Goal: Task Accomplishment & Management: Complete application form

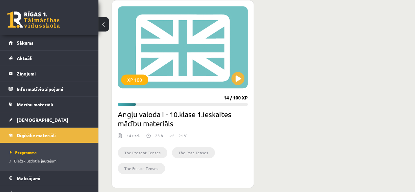
scroll to position [188, 0]
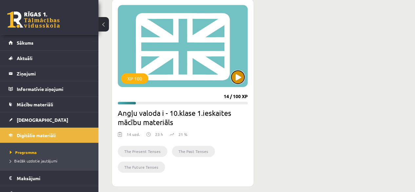
click at [242, 76] on button at bounding box center [237, 76] width 13 height 13
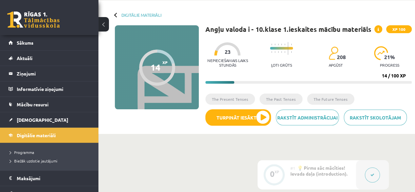
scroll to position [20, 0]
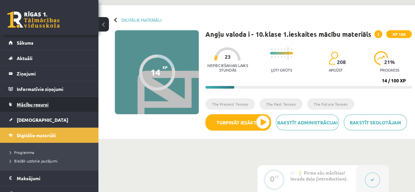
click at [48, 101] on link "Mācību resursi" at bounding box center [50, 104] width 82 height 15
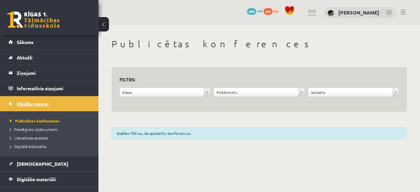
scroll to position [0, 0]
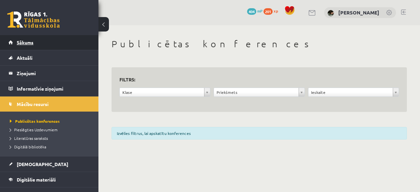
click at [66, 45] on link "Sākums" at bounding box center [50, 42] width 82 height 15
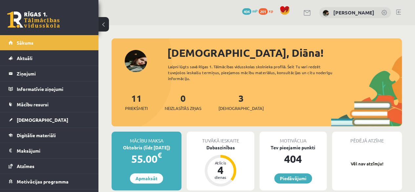
scroll to position [8, 0]
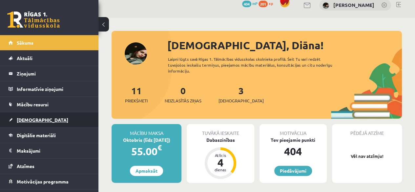
click at [72, 117] on link "[DEMOGRAPHIC_DATA]" at bounding box center [50, 119] width 82 height 15
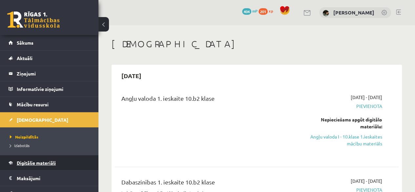
click at [49, 160] on span "Digitālie materiāli" at bounding box center [36, 163] width 39 height 6
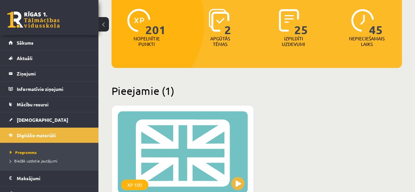
scroll to position [79, 0]
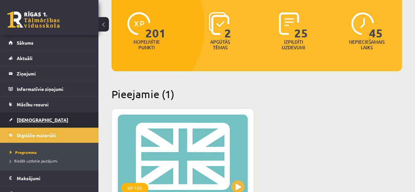
click at [44, 118] on link "[DEMOGRAPHIC_DATA]" at bounding box center [50, 119] width 82 height 15
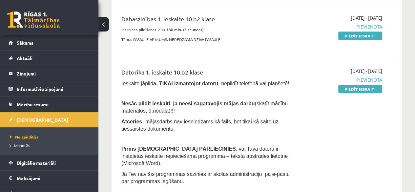
scroll to position [163, 0]
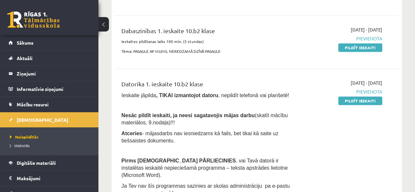
click at [187, 91] on p "Ieskaite jāpilda , TIKAI izmantojot datoru , nepildīt telefonā vai planšetē!" at bounding box center [206, 94] width 170 height 7
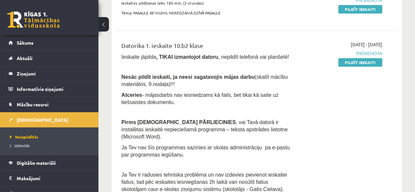
scroll to position [189, 0]
click at [342, 62] on link "Pildīt ieskaiti" at bounding box center [360, 62] width 44 height 9
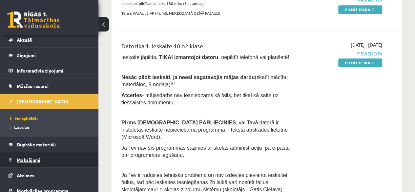
scroll to position [15, 0]
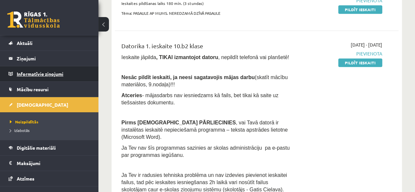
click at [72, 72] on legend "Informatīvie ziņojumi 0" at bounding box center [53, 73] width 73 height 15
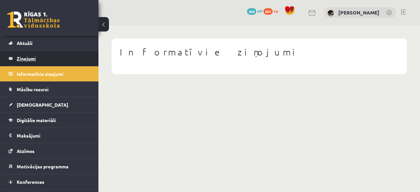
click at [58, 58] on legend "Ziņojumi 0" at bounding box center [53, 58] width 73 height 15
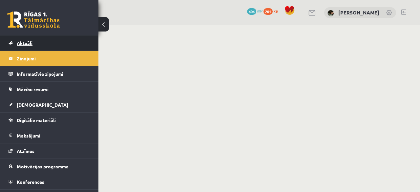
click at [54, 42] on link "Aktuāli" at bounding box center [50, 42] width 82 height 15
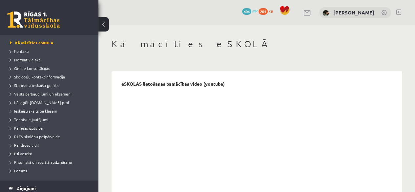
scroll to position [33, 0]
click at [30, 59] on span "Normatīvie akti" at bounding box center [25, 59] width 31 height 5
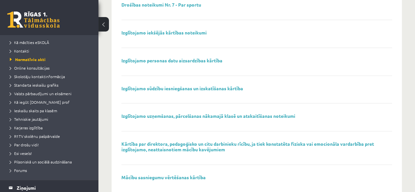
scroll to position [277, 0]
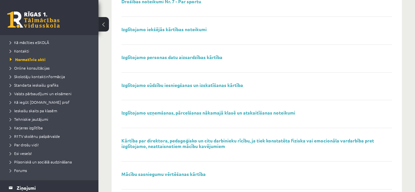
click at [116, 50] on div "2024. gada R1TV pašnovērtējuma ziņojums Drošības noteikumi Nr. 1 - Par drošību …" at bounding box center [257, 92] width 284 height 589
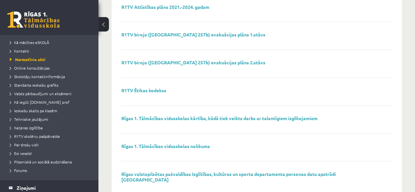
scroll to position [472, 0]
click at [43, 119] on span "Tehniskie jautājumi" at bounding box center [29, 118] width 38 height 5
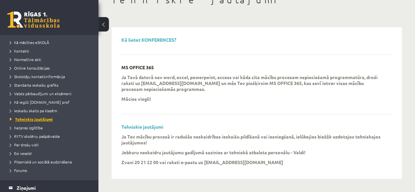
scroll to position [43, 0]
click at [48, 136] on span "R1TV skolēnu pašpārvalde" at bounding box center [35, 135] width 50 height 5
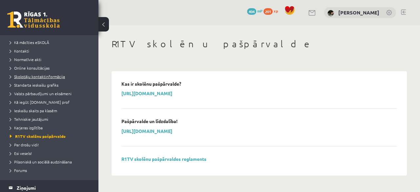
click at [36, 76] on span "Skolotāju kontaktinformācija" at bounding box center [37, 76] width 55 height 5
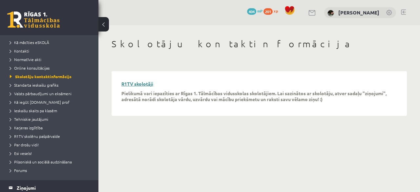
click at [136, 83] on link "R1TV skolotāji" at bounding box center [137, 84] width 32 height 6
click at [47, 87] on link "Standarta ieskaišu grafiks" at bounding box center [51, 85] width 82 height 6
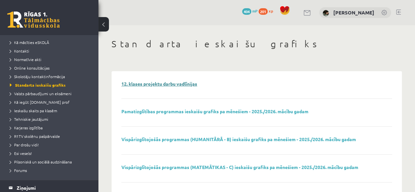
click at [139, 84] on link "12. klases projektu darbu vadlīnijas" at bounding box center [159, 84] width 76 height 6
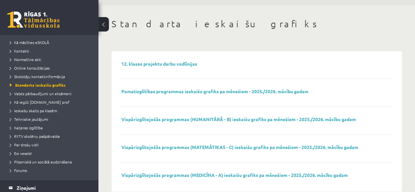
scroll to position [20, 0]
click at [140, 118] on link "Vispārizglītojošās programmas (HUMANITĀRĀ - B) ieskaišu grafiks pa mēnešiem - 2…" at bounding box center [238, 119] width 234 height 6
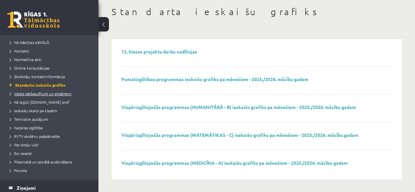
click at [64, 91] on link "Valsts pārbaudījumi un eksāmeni" at bounding box center [51, 93] width 82 height 6
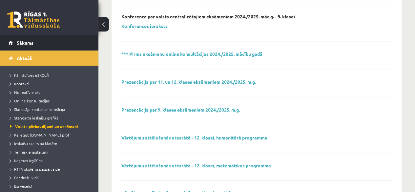
click at [40, 44] on link "Sākums" at bounding box center [50, 42] width 82 height 15
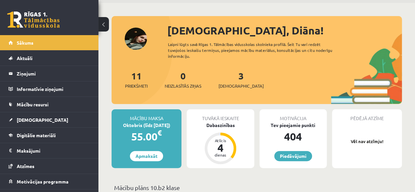
scroll to position [22, 0]
click at [42, 118] on link "[DEMOGRAPHIC_DATA]" at bounding box center [50, 119] width 82 height 15
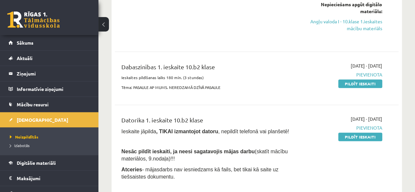
scroll to position [113, 0]
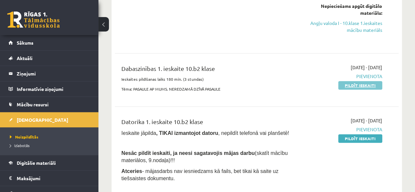
click at [363, 87] on link "Pildīt ieskaiti" at bounding box center [360, 85] width 44 height 9
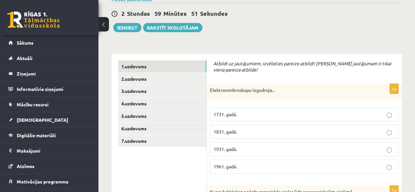
scroll to position [77, 0]
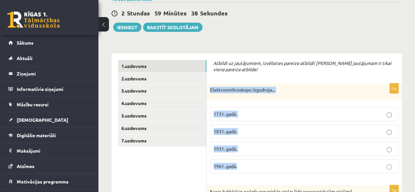
drag, startPoint x: 209, startPoint y: 88, endPoint x: 340, endPoint y: 163, distance: 150.3
click at [340, 163] on div "1p Elektronmikroskopu izgudroja... 1731. gadā. 1831. gadā. 1931. gadā. 1961. ga…" at bounding box center [303, 130] width 195 height 95
copy div "Elektronmikroskopu izgudroja... 1731. gadā. 1831. gadā. 1931. gadā. 1961. gadā."
click at [274, 146] on p "1931. gadā." at bounding box center [303, 148] width 181 height 7
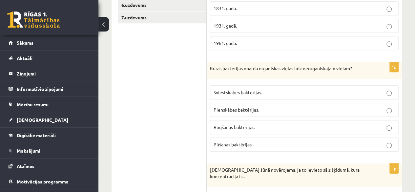
scroll to position [198, 0]
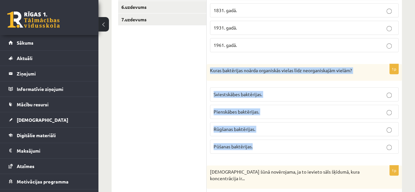
drag, startPoint x: 208, startPoint y: 71, endPoint x: 266, endPoint y: 143, distance: 92.5
click at [266, 143] on div "1p Kuras baktērijas noārda organiskās vielas līdz neorganiskajām vielām? Sviest…" at bounding box center [303, 111] width 195 height 95
copy div "Kuras baktērijas noārda organiskās vielas līdz neorganiskajām vielām? Sviestskā…"
click at [252, 143] on span "Pūšanas baktērijas." at bounding box center [232, 146] width 39 height 6
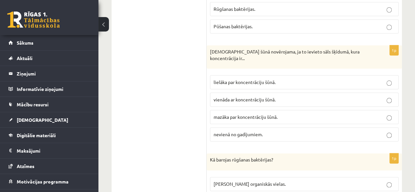
scroll to position [313, 0]
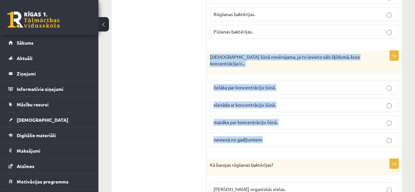
drag, startPoint x: 208, startPoint y: 53, endPoint x: 279, endPoint y: 133, distance: 107.0
click at [279, 133] on div "1p Deplazmolīze šūnā novērojama, ja to ievieto sāls šķīdumā, kura koncentrācija…" at bounding box center [303, 100] width 195 height 101
copy div "Deplazmolīze šūnā novērojama, ja to ievieto sāls šķīdumā, kura koncentrācija ir…"
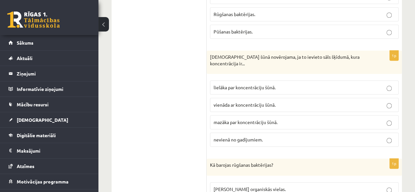
click at [261, 123] on p "mazāka par koncentrāciju šūnā." at bounding box center [303, 122] width 181 height 7
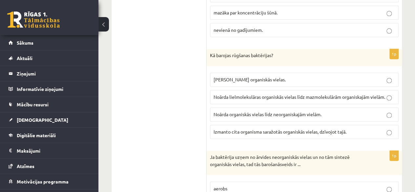
scroll to position [423, 0]
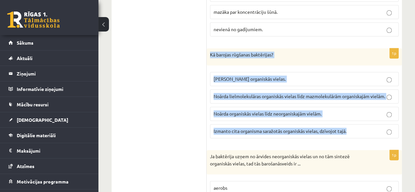
drag, startPoint x: 209, startPoint y: 51, endPoint x: 355, endPoint y: 128, distance: 165.1
click at [355, 128] on div "1p Kā barojas rūgšanas baktērijas? Pašas saražo organiskās vielas. Noārda lielm…" at bounding box center [303, 95] width 195 height 95
copy div "Kā barojas rūgšanas baktērijas? Pašas saražo organiskās vielas. Noārda lielmole…"
click at [251, 97] on p "Noārda lielmolekulāras organiskās vielas līdz mazmolekulārām organiskajām vielā…" at bounding box center [303, 96] width 181 height 7
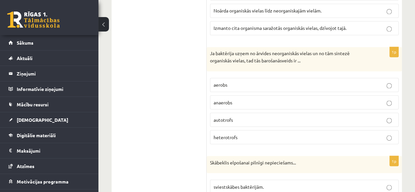
scroll to position [528, 0]
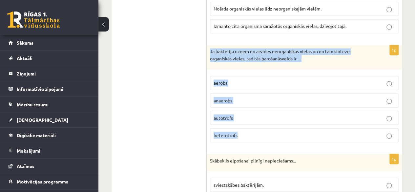
drag, startPoint x: 211, startPoint y: 54, endPoint x: 264, endPoint y: 133, distance: 95.4
click at [264, 133] on div "1p Ja baktērija uzņem no ārvides neorganiskās vielas un no tām sintezē organisk…" at bounding box center [303, 96] width 195 height 102
click at [226, 117] on span "autotrofs" at bounding box center [222, 117] width 19 height 6
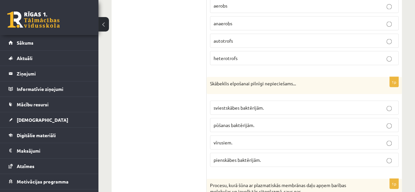
scroll to position [605, 0]
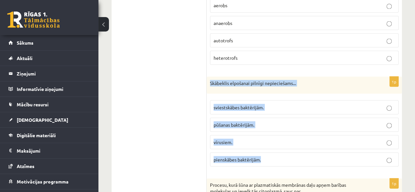
drag, startPoint x: 210, startPoint y: 84, endPoint x: 266, endPoint y: 160, distance: 94.9
click at [266, 160] on div "1p Skābeklis elpošanai pilnīgi nepieciešams... sviestskābes baktērijām. pūšanas…" at bounding box center [303, 123] width 195 height 95
copy div "Skābeklis elpošanai pilnīgi nepieciešams... sviestskābes baktērijām. pūšanas ba…"
click at [233, 108] on span "sviestskābes baktērijām." at bounding box center [238, 107] width 50 height 6
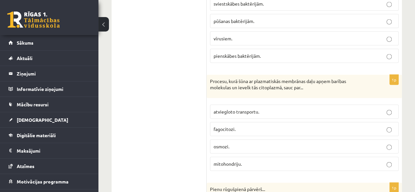
scroll to position [709, 0]
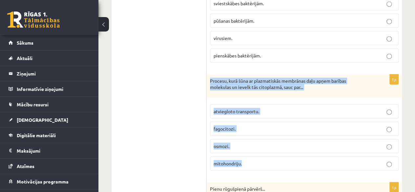
drag, startPoint x: 208, startPoint y: 79, endPoint x: 258, endPoint y: 164, distance: 98.5
click at [258, 164] on div "1p Procesu, kurā šūna ar plazmatiskās membrānas daļu apņem barības molekulas un…" at bounding box center [303, 124] width 195 height 101
copy div "Procesu, kurā šūna ar plazmatiskās membrānas daļu apņem barības molekulas un ie…"
click at [267, 129] on p "fagocitozi." at bounding box center [303, 128] width 181 height 7
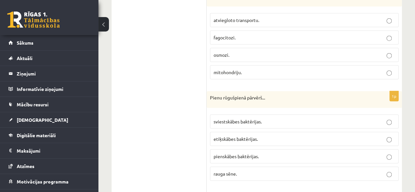
scroll to position [803, 0]
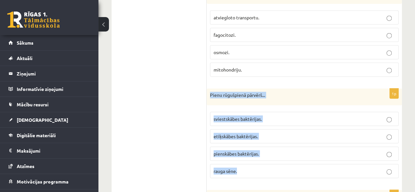
drag, startPoint x: 209, startPoint y: 92, endPoint x: 270, endPoint y: 169, distance: 98.2
click at [270, 169] on div "1p Pienu rūgušpienā pārvērš... sviestskābes baktērijas. etiķskābes baktērijas. …" at bounding box center [303, 135] width 195 height 95
copy div "Pienu rūgušpienā pārvērš... sviestskābes baktērijas. etiķskābes baktērijas. pie…"
click at [266, 155] on p "pienskābes baktērijas." at bounding box center [303, 153] width 181 height 7
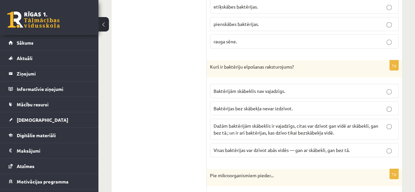
scroll to position [935, 0]
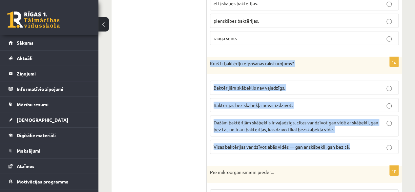
drag, startPoint x: 210, startPoint y: 61, endPoint x: 356, endPoint y: 144, distance: 167.3
click at [356, 144] on div "1p Kurš ir baktēriju elpošanas raksturojums? Baktērijām skābeklis nav vajadzīgs…" at bounding box center [303, 108] width 195 height 102
copy div "Kurš ir baktēriju elpošanas raksturojums? Baktērijām skābeklis nav vajadzīgs. B…"
click at [230, 122] on span "Dažām baktērijām skābeklis ir vajadzīgs, citas var dzīvot gan vidē ar skābekli,…" at bounding box center [295, 125] width 165 height 13
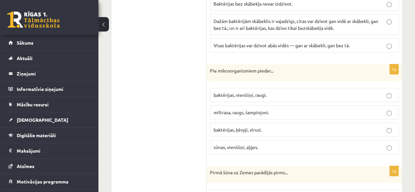
scroll to position [1041, 0]
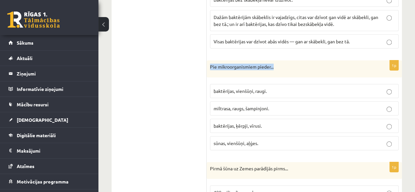
drag, startPoint x: 209, startPoint y: 64, endPoint x: 277, endPoint y: 66, distance: 67.5
click at [277, 66] on div "Pie mikroorganismiem pieder..." at bounding box center [303, 68] width 195 height 17
click at [196, 64] on ul "1.uzdevums 2.uzdevums 3.uzdevums 4.uzdevums 5.uzdevums 6.uzdevums 7.uzdevums" at bounding box center [162, 140] width 88 height 2086
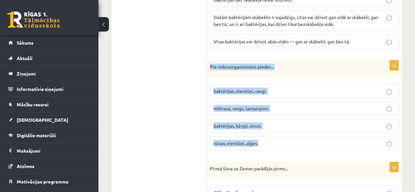
drag, startPoint x: 208, startPoint y: 64, endPoint x: 262, endPoint y: 146, distance: 97.6
click at [262, 146] on div "1p Pie mikroorganismiem pieder... baktērijas, vienšūņi, raugi. miltrasa, raugs,…" at bounding box center [303, 107] width 195 height 95
copy div "Pie mikroorganismiem pieder... baktērijas, vienšūņi, raugi. miltrasa, raugs, ša…"
click at [278, 89] on p "baktērijas, vienšūņi, raugi." at bounding box center [303, 91] width 181 height 7
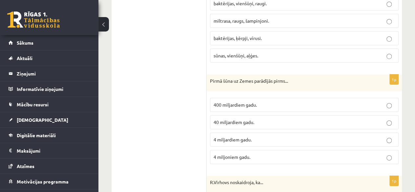
scroll to position [1128, 0]
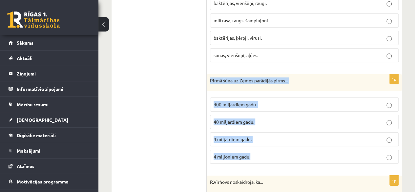
drag, startPoint x: 209, startPoint y: 78, endPoint x: 267, endPoint y: 152, distance: 93.8
click at [267, 152] on div "1p Pirmā šūna uz Zemes parādījās pirms... 400 miljardiem gadu. 40 miljardiem ga…" at bounding box center [303, 121] width 195 height 95
copy div "Pirmā šūna uz Zemes parādījās pirms... 400 miljardiem gadu. 40 miljardiem gadu.…"
click at [265, 136] on p "4 miljardiem gadu." at bounding box center [303, 139] width 181 height 7
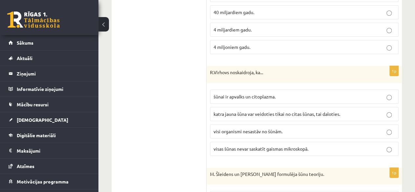
scroll to position [1238, 0]
click at [226, 110] on span "katra jauna šūna var veidoties tikai no citas šūnas, tai daloties." at bounding box center [276, 113] width 127 height 6
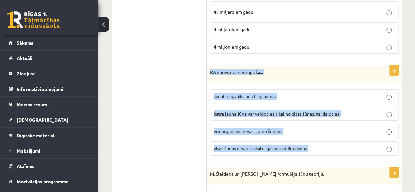
drag, startPoint x: 208, startPoint y: 68, endPoint x: 317, endPoint y: 143, distance: 132.2
click at [317, 143] on div "1p R.Virhovs noskaidroja, ka... šūnai ir apvalks un citoplazma. katra jauna šūn…" at bounding box center [303, 113] width 195 height 95
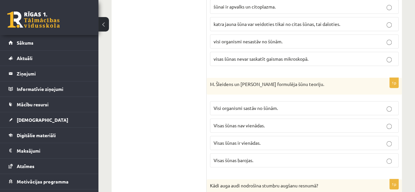
scroll to position [1333, 0]
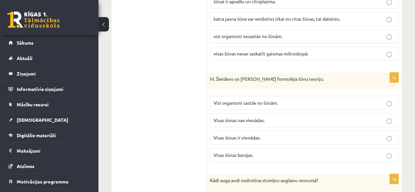
click at [235, 100] on span "Visi organismi sastāv no šūnām." at bounding box center [245, 103] width 64 height 6
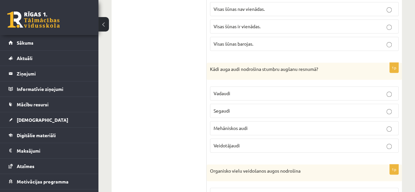
scroll to position [1444, 0]
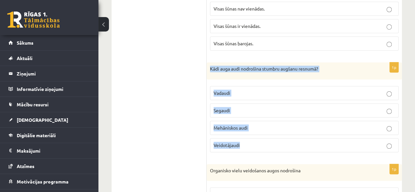
drag, startPoint x: 209, startPoint y: 62, endPoint x: 263, endPoint y: 136, distance: 91.3
click at [263, 136] on div "1p Kādi auga audi nodrošina stumbru augšanu resnumā? Vadaudi Segaudi Mehāniskos…" at bounding box center [303, 109] width 195 height 95
click at [253, 142] on p "Veidotājaudi" at bounding box center [303, 145] width 181 height 7
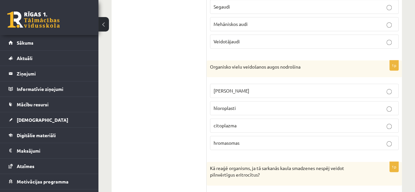
scroll to position [1549, 0]
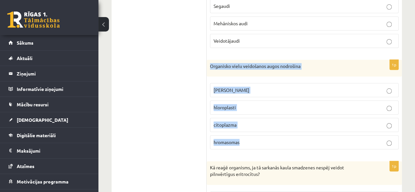
drag, startPoint x: 210, startPoint y: 60, endPoint x: 266, endPoint y: 131, distance: 91.0
click at [266, 131] on div "1p Organisko vielu veidošanos augos nodrošina šūnas kodols hloroplasti citoplaz…" at bounding box center [303, 107] width 195 height 95
click at [244, 100] on label "hloroplasti" at bounding box center [304, 107] width 188 height 14
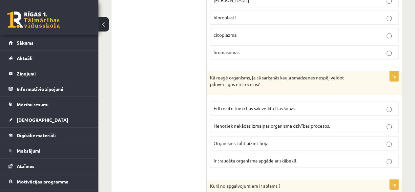
scroll to position [1639, 0]
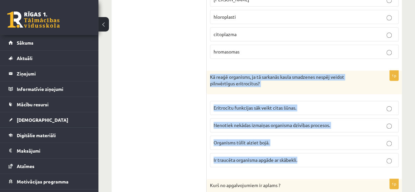
drag, startPoint x: 210, startPoint y: 69, endPoint x: 300, endPoint y: 153, distance: 122.9
click at [300, 153] on div "1p Kā reaģē organisms, ja tā sarkanās kaula smadzenes nespēj veidot pilnvērtīgu…" at bounding box center [303, 120] width 195 height 101
click at [294, 157] on span "Ir traucēta organisma apgāde ar skābekli." at bounding box center [255, 160] width 84 height 6
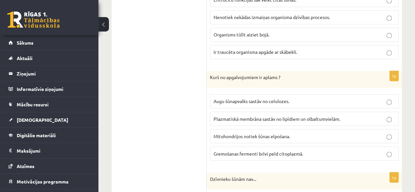
scroll to position [1747, 0]
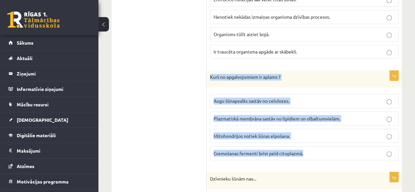
drag, startPoint x: 209, startPoint y: 68, endPoint x: 309, endPoint y: 144, distance: 125.6
click at [309, 144] on div "1p Kurš no apgalvojumiem ir aplams ? Augu šūnapvalks sastāv no celulozes. Plazm…" at bounding box center [303, 117] width 195 height 95
click at [243, 150] on span "Gremošanas fermenti brīvi peld citoplazmā." at bounding box center [257, 153] width 89 height 6
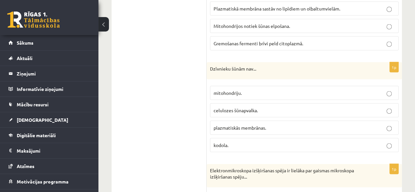
scroll to position [1857, 0]
click at [221, 107] on span "celulozes šūnapvalka." at bounding box center [235, 110] width 44 height 6
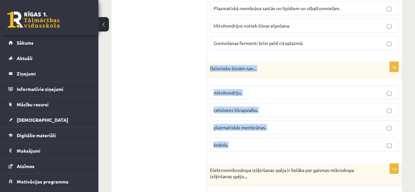
drag, startPoint x: 210, startPoint y: 59, endPoint x: 282, endPoint y: 133, distance: 103.8
click at [282, 133] on div "1p Dzīvnieku šūnām nav... mitohondriju. celulozes šūnapvalka. plazmatiskās memb…" at bounding box center [303, 109] width 195 height 95
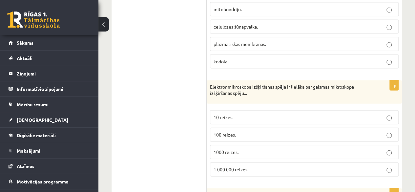
scroll to position [1942, 0]
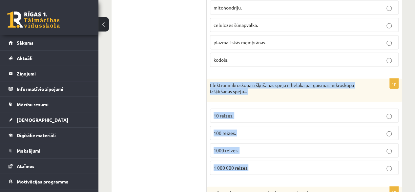
drag, startPoint x: 209, startPoint y: 74, endPoint x: 278, endPoint y: 161, distance: 110.6
click at [278, 161] on div "1p Elektronmikroskopa izšķiršanas spēja ir lielāka par gaismas mikroskopa izšķi…" at bounding box center [303, 129] width 195 height 101
click at [257, 147] on p "1000 reizes." at bounding box center [303, 150] width 181 height 7
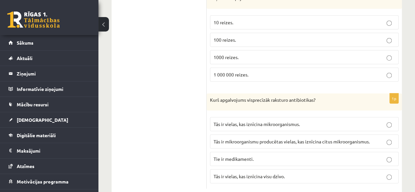
scroll to position [2040, 0]
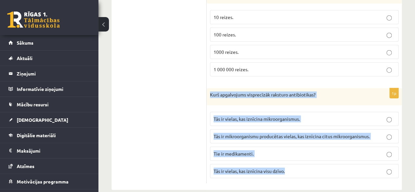
drag, startPoint x: 207, startPoint y: 84, endPoint x: 292, endPoint y: 156, distance: 111.7
click at [292, 156] on div "1p Kurš apgalvojums visprecīzāk raksturo antibiotikas? Tās ir vielas, kas iznīc…" at bounding box center [303, 135] width 195 height 95
click at [309, 133] on span "Tās ir mikroorganismu producētas vielas, kas iznīcina citus mikroorganismus." at bounding box center [291, 136] width 156 height 6
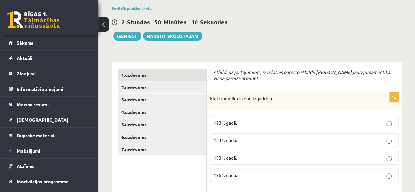
scroll to position [69, 0]
click at [175, 88] on link "2.uzdevums" at bounding box center [162, 87] width 88 height 12
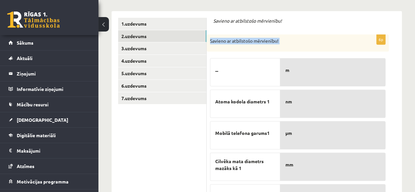
scroll to position [224, 0]
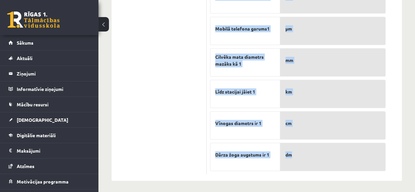
drag, startPoint x: 208, startPoint y: 39, endPoint x: 324, endPoint y: 156, distance: 165.2
click at [324, 156] on div "6p Savieno ar atbilstošo mērvienību! ... Atoma kodola diametrs 1 Mobilā telefon…" at bounding box center [297, 52] width 182 height 244
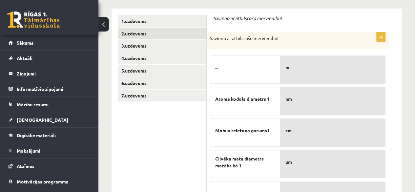
scroll to position [122, 0]
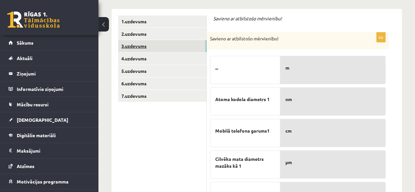
click at [190, 44] on link "3.uzdevums" at bounding box center [162, 46] width 88 height 12
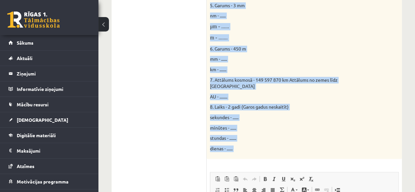
scroll to position [318, 0]
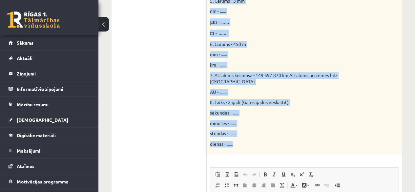
drag, startPoint x: 209, startPoint y: 45, endPoint x: 276, endPoint y: 142, distance: 118.1
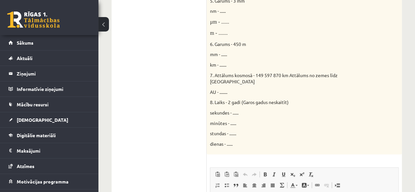
click at [151, 87] on ul "1.uzdevums 2.uzdevums 3.uzdevums 4.uzdevums 5.uzdevums 6.uzdevums 7.uzdevums" at bounding box center [162, 62] width 88 height 484
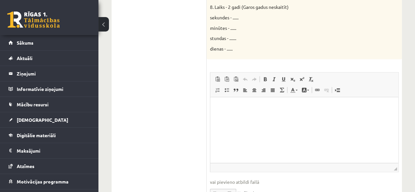
scroll to position [419, 0]
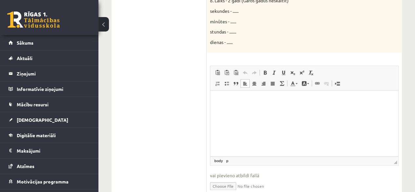
click at [221, 98] on p "Bagātinātā teksta redaktors, wiswyg-editor-user-answer-47024965272540" at bounding box center [304, 100] width 175 height 7
click at [218, 81] on span at bounding box center [217, 83] width 5 height 5
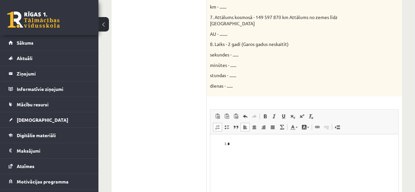
scroll to position [379, 0]
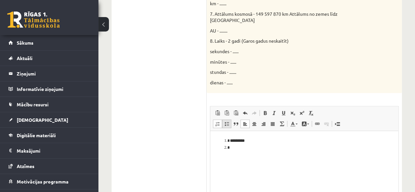
click at [226, 121] on span at bounding box center [226, 123] width 5 height 5
click at [219, 121] on span at bounding box center [217, 123] width 5 height 5
click at [226, 120] on link "Ievietot/noņemt sarakstu ar aizzīmēm" at bounding box center [226, 123] width 9 height 9
click at [214, 119] on link "Ievietot/noņemt numurētu sarakstu" at bounding box center [217, 123] width 9 height 9
click at [230, 168] on li "Bagātinātā teksta redaktors, wiswyg-editor-user-answer-47024965272540" at bounding box center [304, 169] width 148 height 7
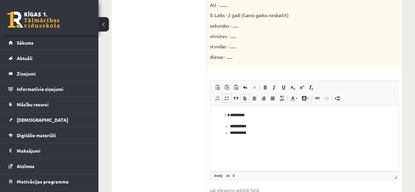
scroll to position [404, 0]
click at [216, 96] on span at bounding box center [217, 98] width 5 height 5
click at [225, 95] on link "Ievietot/noņemt sarakstu ar aizzīmēm" at bounding box center [226, 98] width 9 height 9
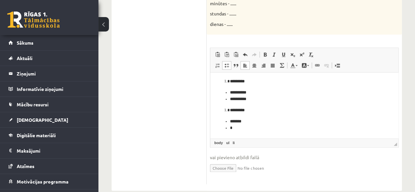
scroll to position [437, 0]
click at [217, 62] on link "Ievietot/noņemt numurētu sarakstu" at bounding box center [217, 65] width 9 height 9
click at [227, 63] on span at bounding box center [226, 65] width 5 height 5
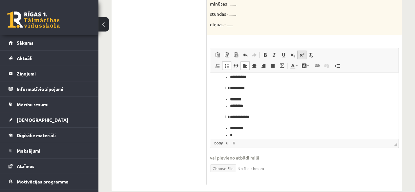
click at [302, 52] on span at bounding box center [301, 54] width 5 height 5
click at [303, 52] on span at bounding box center [301, 54] width 5 height 5
click at [301, 52] on span at bounding box center [301, 54] width 5 height 5
click at [299, 52] on span at bounding box center [301, 54] width 5 height 5
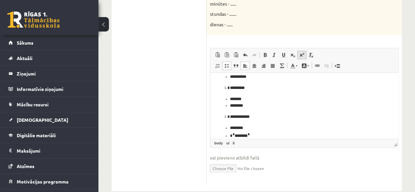
scroll to position [30, 0]
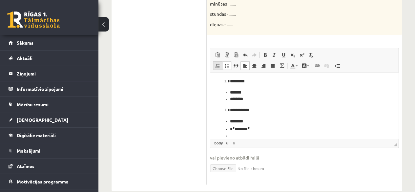
click at [217, 63] on span at bounding box center [217, 65] width 5 height 5
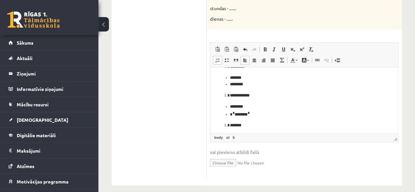
scroll to position [42, 0]
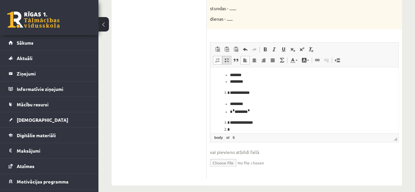
click at [229, 56] on link "Ievietot/noņemt sarakstu ar aizzīmēm" at bounding box center [226, 60] width 9 height 9
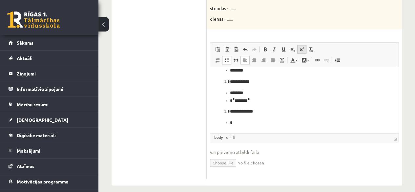
click at [299, 47] on span at bounding box center [301, 49] width 5 height 5
click at [301, 47] on span at bounding box center [301, 49] width 5 height 5
click at [303, 47] on span at bounding box center [301, 49] width 5 height 5
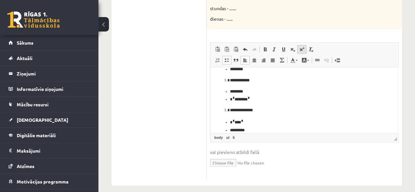
click at [303, 47] on span at bounding box center [301, 49] width 5 height 5
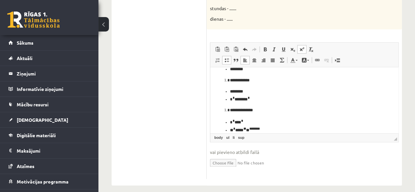
click at [303, 47] on span at bounding box center [301, 49] width 5 height 5
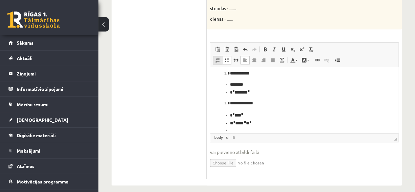
click at [218, 57] on span at bounding box center [217, 59] width 5 height 5
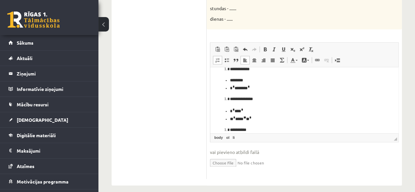
scroll to position [72, 0]
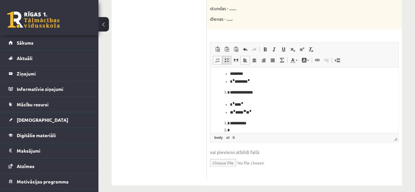
click at [226, 57] on span at bounding box center [226, 59] width 5 height 5
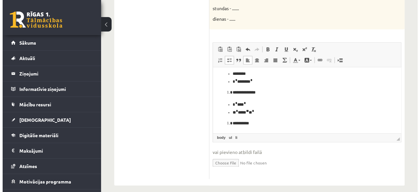
scroll to position [84, 0]
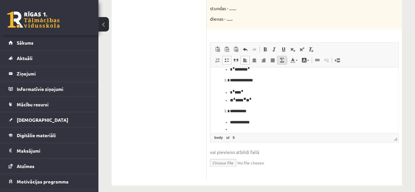
click at [282, 56] on link "Math" at bounding box center [281, 60] width 9 height 9
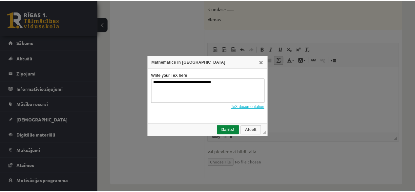
scroll to position [0, 0]
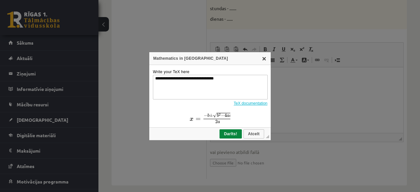
click at [266, 58] on link "X" at bounding box center [263, 58] width 5 height 5
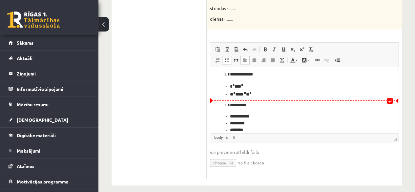
scroll to position [98, 0]
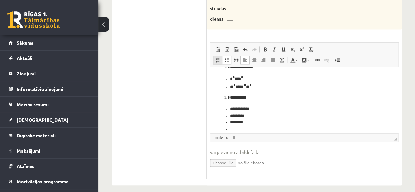
click at [215, 56] on link "Ievietot/noņemt numurētu sarakstu" at bounding box center [217, 60] width 9 height 9
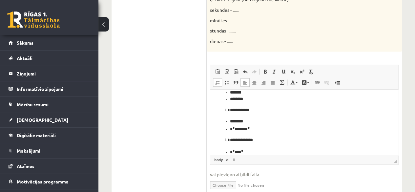
scroll to position [109, 0]
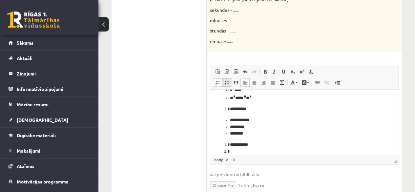
click at [229, 79] on link "Ievietot/noņemt sarakstu ar aizzīmēm" at bounding box center [226, 82] width 9 height 9
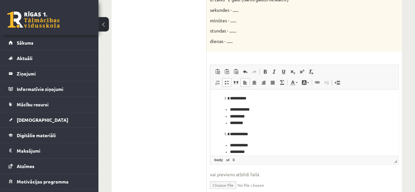
scroll to position [126, 0]
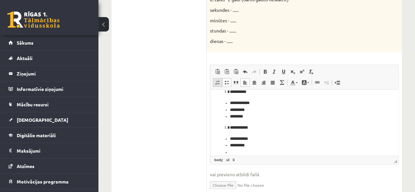
click at [218, 80] on span at bounding box center [217, 82] width 5 height 5
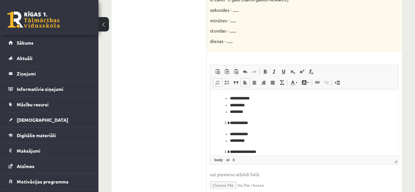
scroll to position [137, 0]
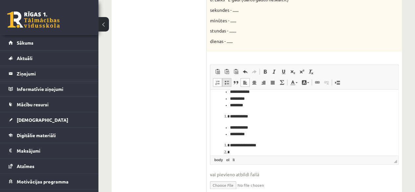
click at [225, 80] on span at bounding box center [226, 82] width 5 height 5
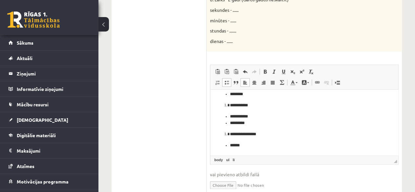
click at [273, 135] on li "**********" at bounding box center [302, 134] width 144 height 7
click at [253, 144] on li "******" at bounding box center [302, 145] width 144 height 7
click at [213, 78] on link "Ievietot/noņemt numurētu sarakstu" at bounding box center [217, 82] width 9 height 9
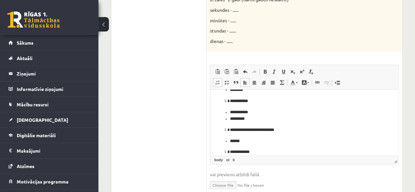
scroll to position [159, 0]
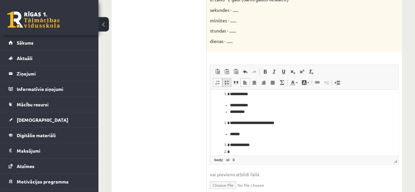
click at [227, 80] on span at bounding box center [226, 82] width 5 height 5
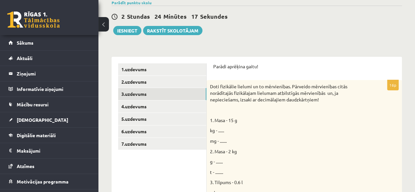
scroll to position [73, 0]
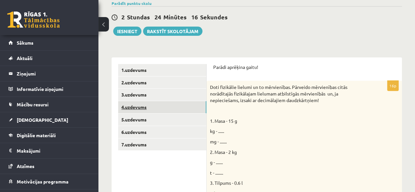
click at [173, 106] on link "4.uzdevums" at bounding box center [162, 107] width 88 height 12
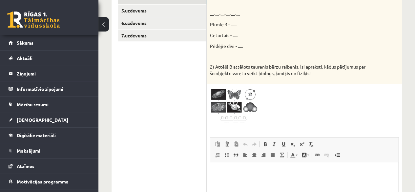
scroll to position [180, 0]
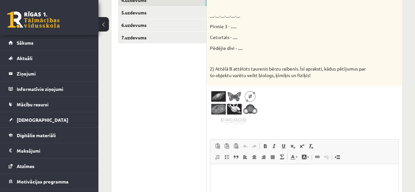
click at [221, 95] on img at bounding box center [234, 107] width 49 height 37
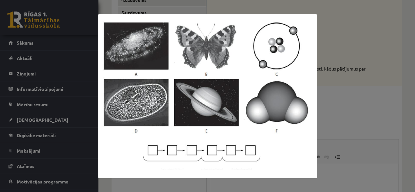
click at [335, 100] on div at bounding box center [207, 96] width 415 height 192
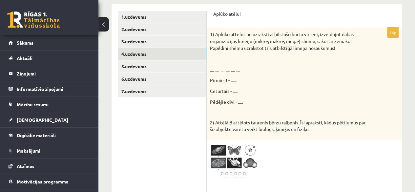
scroll to position [127, 0]
click at [335, 100] on p "Pēdējie divi - ....." at bounding box center [288, 101] width 156 height 7
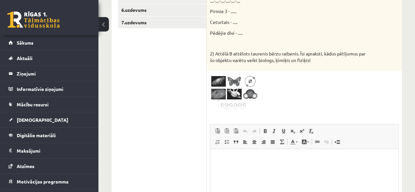
scroll to position [196, 0]
click at [267, 158] on p "Bagātinātā teksta redaktors, wiswyg-editor-user-answer-47024836325660" at bounding box center [304, 158] width 175 height 7
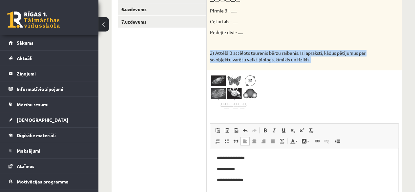
drag, startPoint x: 208, startPoint y: 52, endPoint x: 324, endPoint y: 65, distance: 116.4
click at [324, 65] on div "1) Aplūko attēlus un uzraksti atbilstošo burtu virteni, izveidojot dabas organi…" at bounding box center [303, 14] width 195 height 112
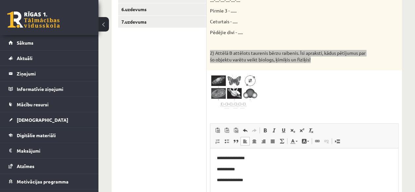
click at [215, 156] on html "**********" at bounding box center [304, 169] width 188 height 42
drag, startPoint x: 225, startPoint y: 153, endPoint x: 215, endPoint y: 142, distance: 14.4
click at [215, 148] on html "**********" at bounding box center [304, 174] width 188 height 53
click at [215, 142] on span at bounding box center [217, 140] width 5 height 5
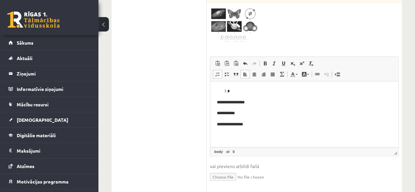
scroll to position [264, 0]
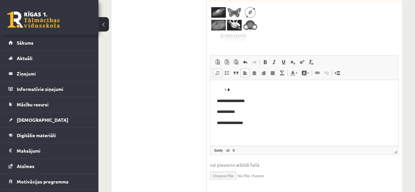
click at [251, 121] on p "**********" at bounding box center [304, 123] width 175 height 7
click at [217, 74] on span at bounding box center [217, 72] width 5 height 5
click at [216, 72] on span at bounding box center [217, 72] width 5 height 5
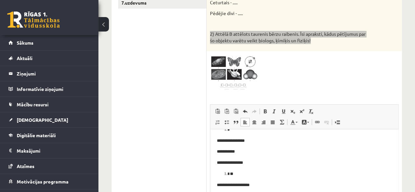
scroll to position [215, 0]
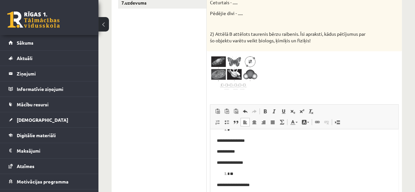
click at [168, 99] on ul "1.uzdevums 2.uzdevums 3.uzdevums 4.uzdevums 5.uzdevums 6.uzdevums 7.uzdevums" at bounding box center [162, 81] width 88 height 318
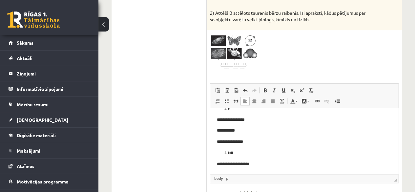
scroll to position [283, 0]
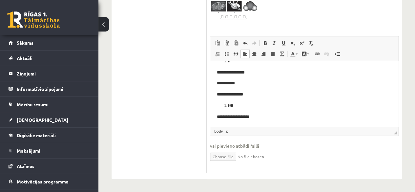
click at [257, 117] on p "**********" at bounding box center [302, 116] width 170 height 7
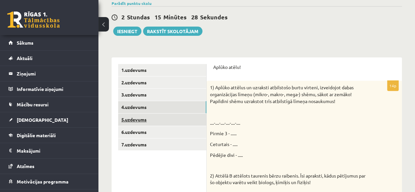
scroll to position [72, 0]
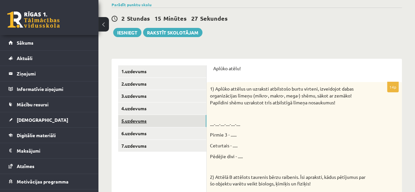
click at [148, 124] on link "5.uzdevums" at bounding box center [162, 121] width 88 height 12
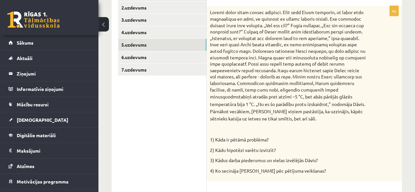
scroll to position [137, 0]
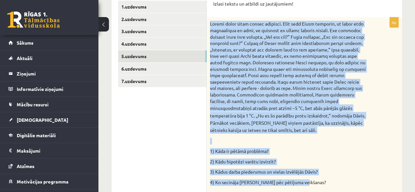
drag, startPoint x: 208, startPoint y: 23, endPoint x: 310, endPoint y: 181, distance: 188.4
click at [310, 181] on div "stabiņš atradās pret atzīmi –5 °C, bet abās pārējās glāzēs temperatūra bija 1 °…" at bounding box center [303, 104] width 195 height 175
click at [288, 139] on p at bounding box center [288, 141] width 156 height 7
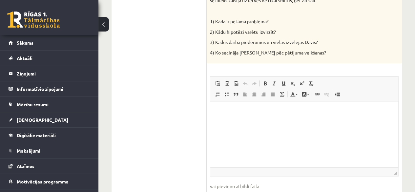
scroll to position [267, 0]
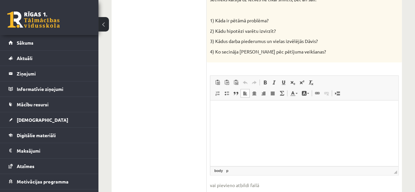
click at [255, 116] on html at bounding box center [304, 110] width 188 height 20
click at [220, 95] on link "Ievietot/noņemt numurētu sarakstu" at bounding box center [217, 93] width 9 height 9
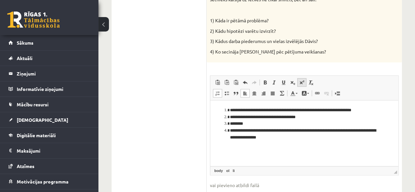
click at [298, 83] on link "Augšraksts" at bounding box center [301, 82] width 9 height 9
click at [303, 84] on span at bounding box center [301, 82] width 5 height 5
click at [230, 123] on li "********" at bounding box center [304, 123] width 148 height 7
click at [249, 125] on li "*********" at bounding box center [304, 123] width 148 height 7
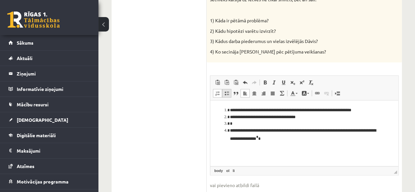
click at [226, 96] on span at bounding box center [226, 92] width 5 height 5
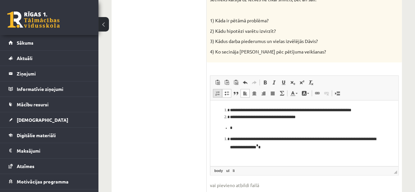
click at [214, 92] on link "Ievietot/noņemt numurētu sarakstu" at bounding box center [217, 93] width 9 height 9
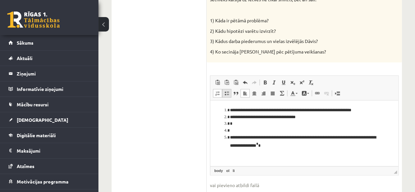
click at [226, 95] on span at bounding box center [226, 92] width 5 height 5
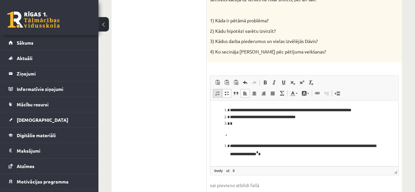
click at [220, 96] on link "Ievietot/noņemt numurētu sarakstu" at bounding box center [217, 93] width 9 height 9
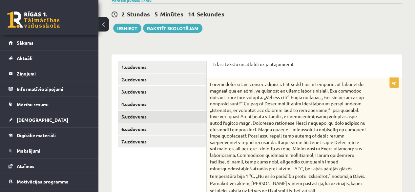
scroll to position [68, 0]
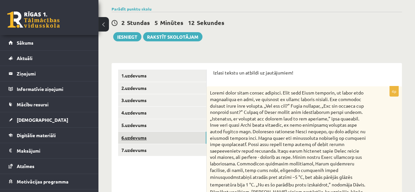
click at [180, 141] on link "6.uzdevums" at bounding box center [162, 137] width 88 height 12
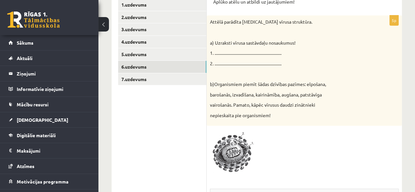
scroll to position [138, 0]
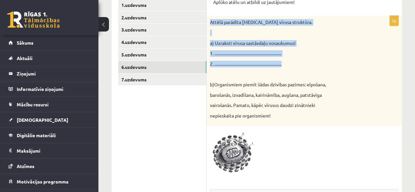
drag, startPoint x: 208, startPoint y: 21, endPoint x: 295, endPoint y: 64, distance: 96.4
click at [295, 64] on div "Attēlā parādīta HIV vīrusa struktūra. a) Uzraksti vīrusa sastāvdaļu nosaukumus!…" at bounding box center [303, 71] width 195 height 110
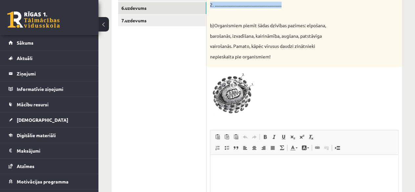
scroll to position [199, 0]
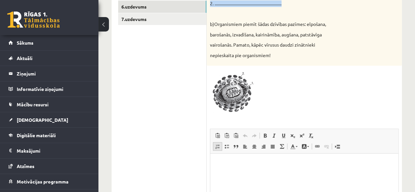
click at [217, 149] on link "Ievietot/noņemt numurētu sarakstu" at bounding box center [217, 146] width 9 height 9
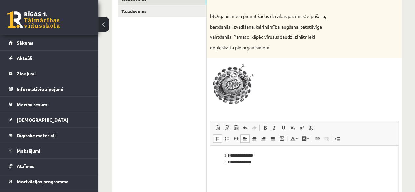
scroll to position [210, 0]
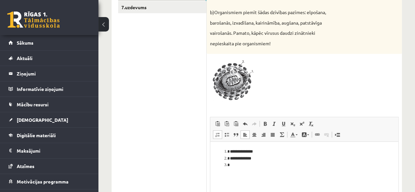
click at [218, 136] on span at bounding box center [217, 134] width 5 height 5
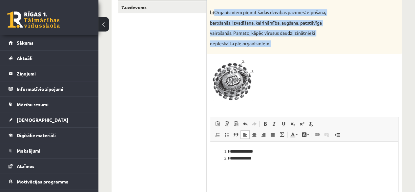
drag, startPoint x: 214, startPoint y: 12, endPoint x: 274, endPoint y: 45, distance: 68.2
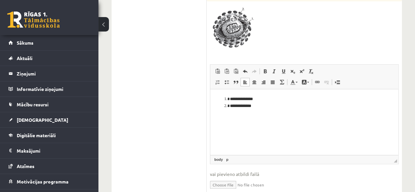
scroll to position [263, 0]
click at [238, 114] on p "Bagātinātā teksta redaktors, wiswyg-editor-user-answer-47024964415100" at bounding box center [304, 116] width 175 height 7
click at [213, 80] on link "Ievietot/noņemt numurētu sarakstu" at bounding box center [217, 81] width 9 height 9
click at [217, 85] on link "Ievietot/noņemt numurētu sarakstu" at bounding box center [217, 81] width 9 height 9
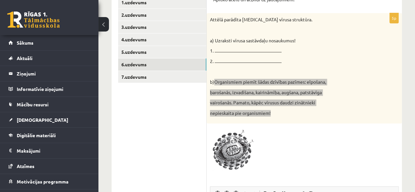
scroll to position [141, 0]
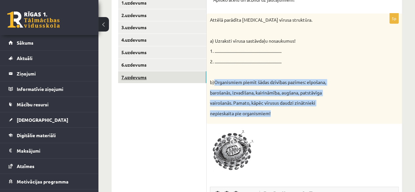
click at [149, 74] on link "7.uzdevums" at bounding box center [162, 77] width 88 height 12
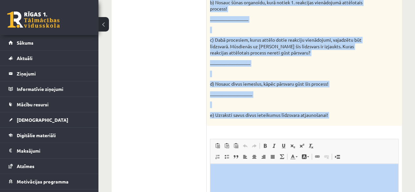
scroll to position [258, 0]
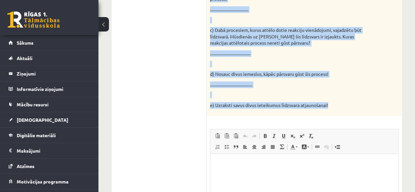
drag, startPoint x: 208, startPoint y: 26, endPoint x: 340, endPoint y: 107, distance: 154.4
click at [340, 107] on div "Reakciju vienādojumos attēlota organisko vielu sintēze un organisko vielu noārd…" at bounding box center [303, 6] width 195 height 220
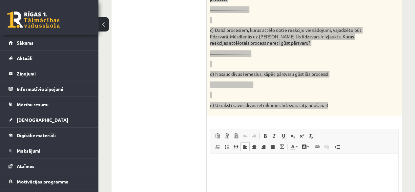
click at [254, 173] on html at bounding box center [304, 163] width 188 height 20
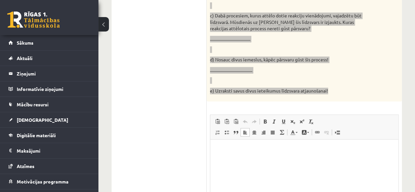
scroll to position [277, 0]
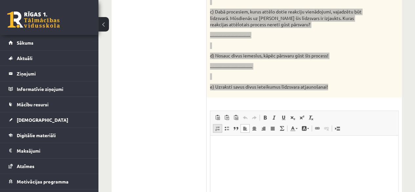
click at [218, 127] on span at bounding box center [217, 128] width 5 height 5
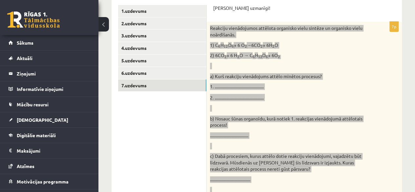
scroll to position [132, 0]
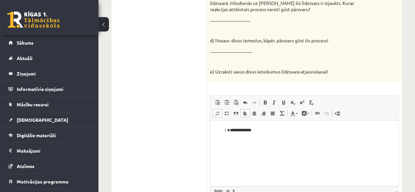
scroll to position [297, 0]
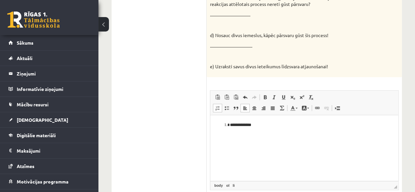
click at [259, 125] on li "**********" at bounding box center [304, 124] width 148 height 7
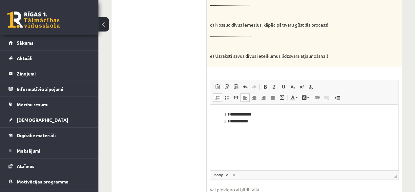
scroll to position [311, 0]
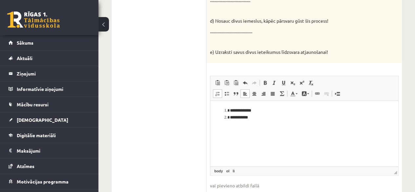
click at [224, 110] on ol "**********" at bounding box center [304, 113] width 175 height 13
click at [232, 104] on html "**********" at bounding box center [304, 113] width 188 height 27
click at [230, 109] on li "**********" at bounding box center [304, 110] width 148 height 7
click at [232, 109] on li "Bagātinātā teksta redaktors, wiswyg-editor-user-answer-47024725892620" at bounding box center [304, 110] width 148 height 7
click at [255, 125] on li "**********" at bounding box center [304, 123] width 148 height 7
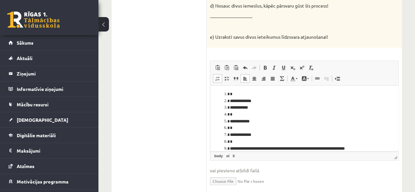
scroll to position [8, 0]
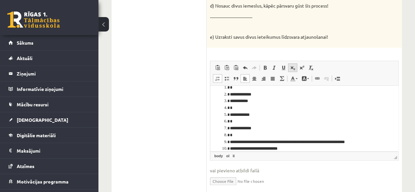
click at [290, 67] on span at bounding box center [292, 67] width 5 height 5
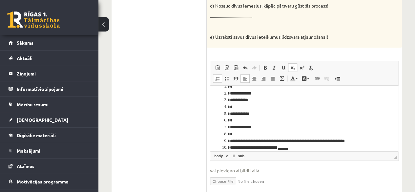
click at [290, 67] on span at bounding box center [292, 67] width 5 height 5
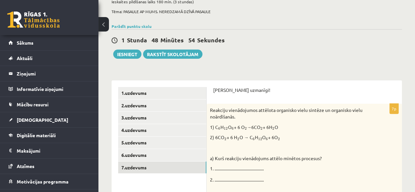
scroll to position [49, 0]
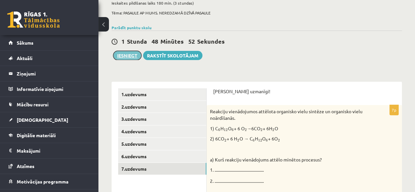
click at [123, 56] on button "Iesniegt" at bounding box center [127, 55] width 28 height 9
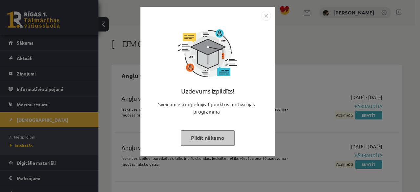
click at [201, 135] on button "Pildīt nākamo" at bounding box center [208, 137] width 54 height 15
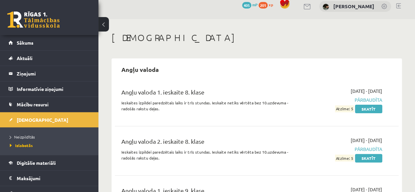
scroll to position [6, 0]
